Goal: Book appointment/travel/reservation

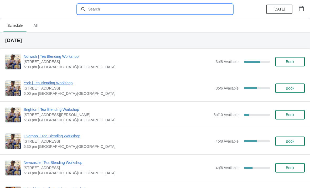
click at [127, 10] on input "text" at bounding box center [160, 8] width 145 height 9
type input "[GEOGRAPHIC_DATA]"
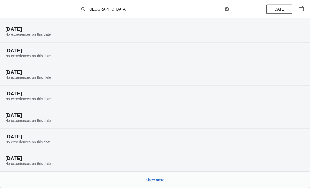
scroll to position [33, 0]
click at [159, 177] on button "Show more" at bounding box center [155, 179] width 23 height 9
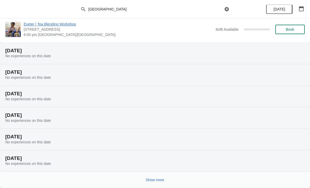
scroll to position [226, 0]
click at [155, 184] on button "Show more" at bounding box center [155, 179] width 23 height 9
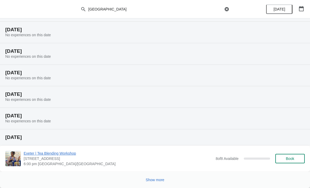
scroll to position [420, 0]
click at [163, 180] on span "Show more" at bounding box center [155, 180] width 19 height 4
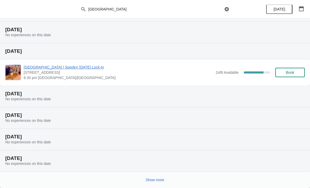
scroll to position [613, 0]
click at [159, 179] on span "Show more" at bounding box center [155, 180] width 19 height 4
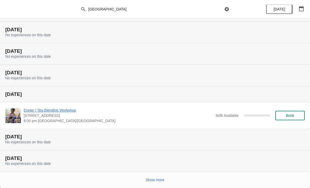
scroll to position [806, 0]
click at [155, 179] on span "Show more" at bounding box center [155, 180] width 19 height 4
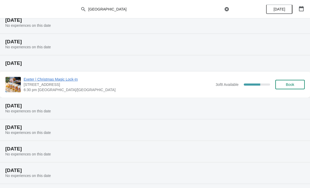
scroll to position [945, 0]
click at [297, 84] on span "Book" at bounding box center [290, 84] width 20 height 4
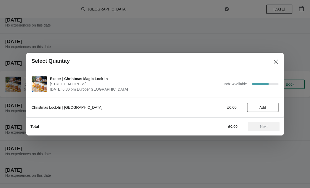
click at [270, 106] on span "Add" at bounding box center [263, 107] width 22 height 4
click at [260, 126] on span "Next" at bounding box center [264, 127] width 8 height 4
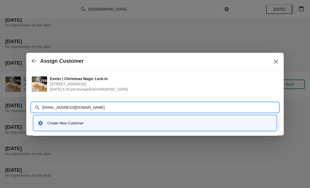
click at [43, 107] on input "[EMAIL_ADDRESS][DOMAIN_NAME]" at bounding box center [160, 107] width 236 height 9
click at [46, 106] on input "[EMAIL_ADDRESS][DOMAIN_NAME]" at bounding box center [160, 107] width 236 height 9
type input "[EMAIL_ADDRESS][DOMAIN_NAME]"
click at [160, 89] on span "[DATE] 6:30 pm Europe/[GEOGRAPHIC_DATA]" at bounding box center [163, 89] width 226 height 5
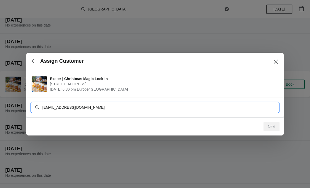
click at [139, 109] on input "[EMAIL_ADDRESS][DOMAIN_NAME]" at bounding box center [160, 107] width 236 height 9
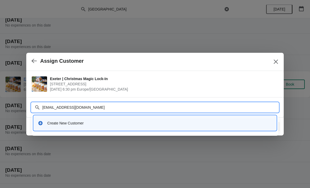
click at [141, 118] on div "Create New Customer" at bounding box center [155, 123] width 239 height 11
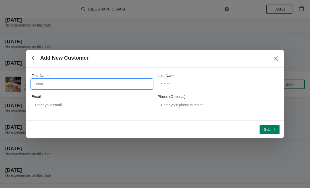
click at [84, 83] on input "First Name" at bounding box center [92, 83] width 121 height 9
type input "[PERSON_NAME]"
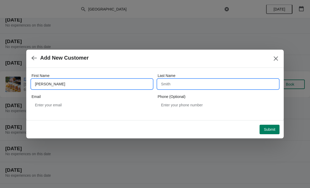
click at [198, 85] on input "Last Name" at bounding box center [218, 83] width 121 height 9
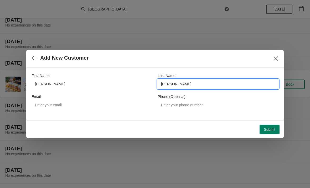
type input "[PERSON_NAME]"
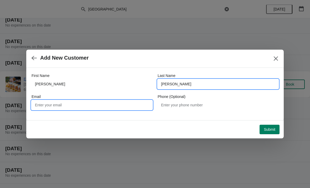
click at [78, 103] on input "Email" at bounding box center [92, 104] width 121 height 9
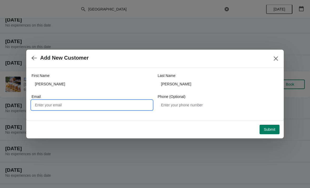
click at [84, 105] on input "Email" at bounding box center [92, 104] width 121 height 9
paste input "[EMAIL_ADDRESS][DOMAIN_NAME]"
type input "[EMAIL_ADDRESS][DOMAIN_NAME]"
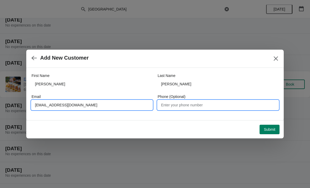
click at [205, 105] on input "Phone (Optional)" at bounding box center [218, 104] width 121 height 9
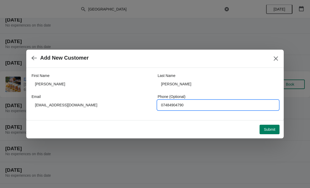
click at [172, 104] on input "07484904790" at bounding box center [218, 104] width 121 height 9
click at [173, 104] on input "07484904790" at bounding box center [218, 104] width 121 height 9
type input "07484904790"
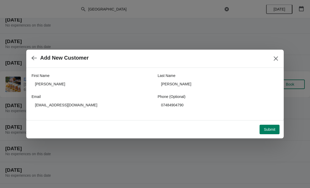
click at [271, 131] on span "Submit" at bounding box center [270, 129] width 12 height 4
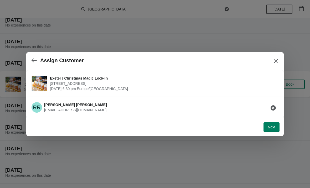
click at [275, 127] on span "Next" at bounding box center [272, 127] width 8 height 4
select select "No"
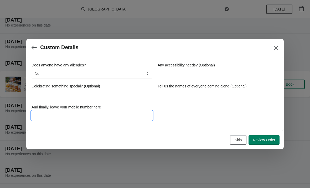
click at [86, 119] on input "And finally, leave your mobile number here" at bounding box center [92, 115] width 121 height 9
click at [74, 119] on input "And finally, leave your mobile number here" at bounding box center [92, 115] width 121 height 9
paste input "07484904790"
type input "07484904790"
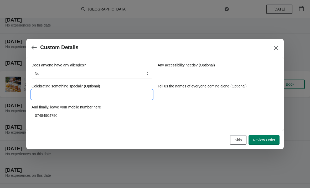
click at [90, 92] on input "Celebrating something special? (Optional)" at bounding box center [92, 94] width 121 height 9
type input "No"
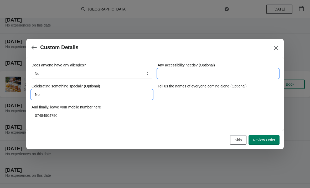
click at [218, 73] on input "Any accessibility needs? (Optional)" at bounding box center [218, 73] width 121 height 9
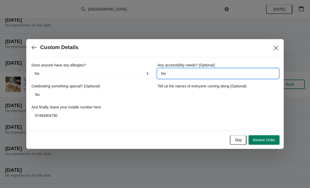
type input "No"
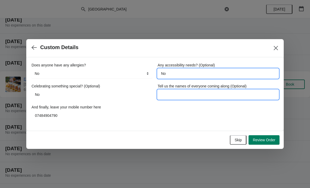
click at [206, 94] on input "Tell us the names of everyone coming along (Optional)" at bounding box center [218, 94] width 121 height 9
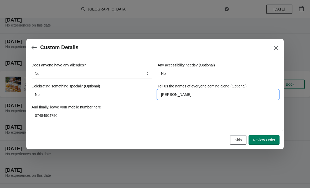
type input "[PERSON_NAME]"
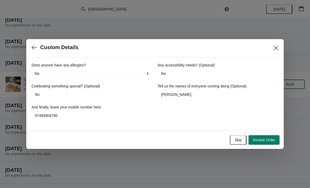
click at [271, 138] on span "Review Order" at bounding box center [264, 140] width 23 height 4
